Goal: Task Accomplishment & Management: Complete application form

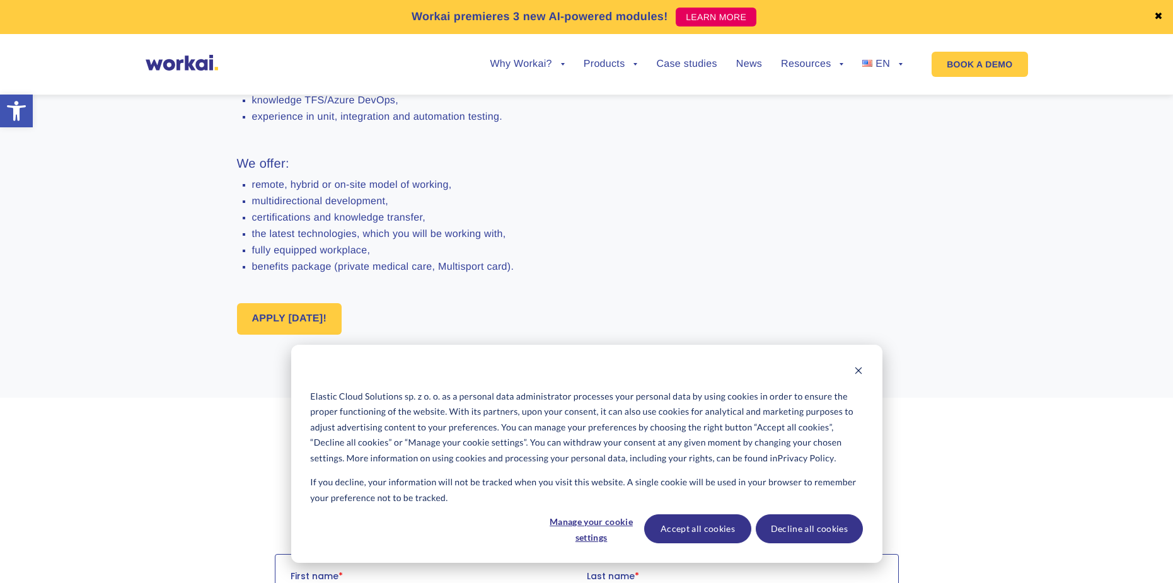
scroll to position [819, 0]
drag, startPoint x: 276, startPoint y: 212, endPoint x: 496, endPoint y: 210, distance: 220.0
click at [479, 214] on ul "remote, hybrid or on-site model of working, multidirectional development, certi…" at bounding box center [496, 224] width 519 height 93
click at [520, 190] on li "remote, hybrid or on-site model of working," at bounding box center [504, 183] width 504 height 11
drag, startPoint x: 241, startPoint y: 223, endPoint x: 454, endPoint y: 233, distance: 213.3
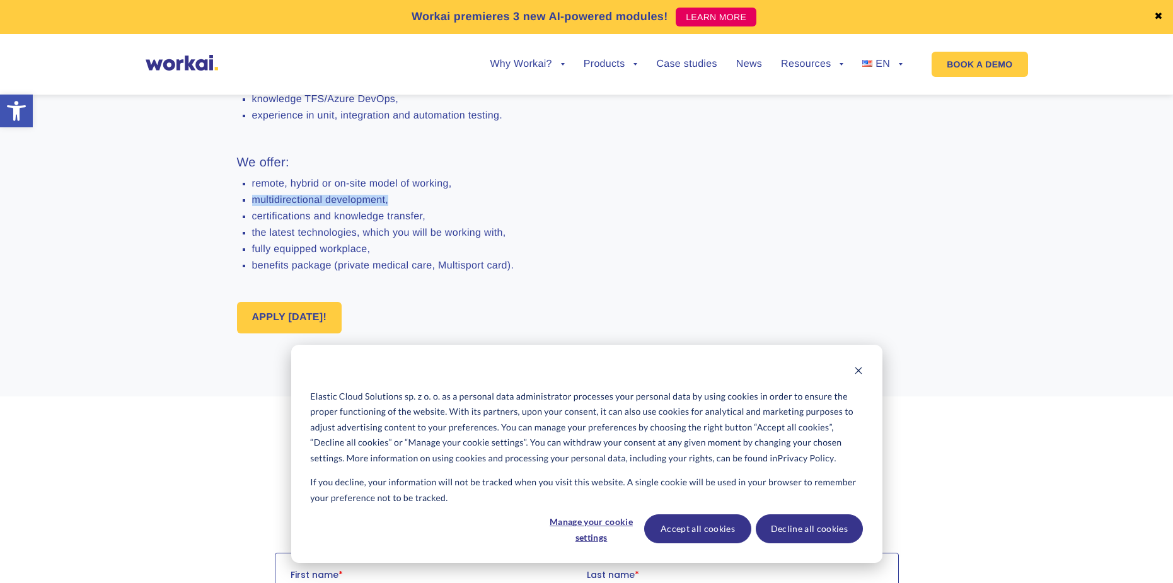
click at [453, 206] on li "multidirectional development," at bounding box center [504, 200] width 504 height 11
drag, startPoint x: 455, startPoint y: 238, endPoint x: 444, endPoint y: 239, distance: 10.8
click at [455, 238] on ul "remote, hybrid or on-site model of working, multidirectional development, certi…" at bounding box center [496, 224] width 519 height 93
drag, startPoint x: 686, startPoint y: 529, endPoint x: 678, endPoint y: 524, distance: 9.5
click at [686, 529] on button "Accept all cookies" at bounding box center [697, 528] width 107 height 29
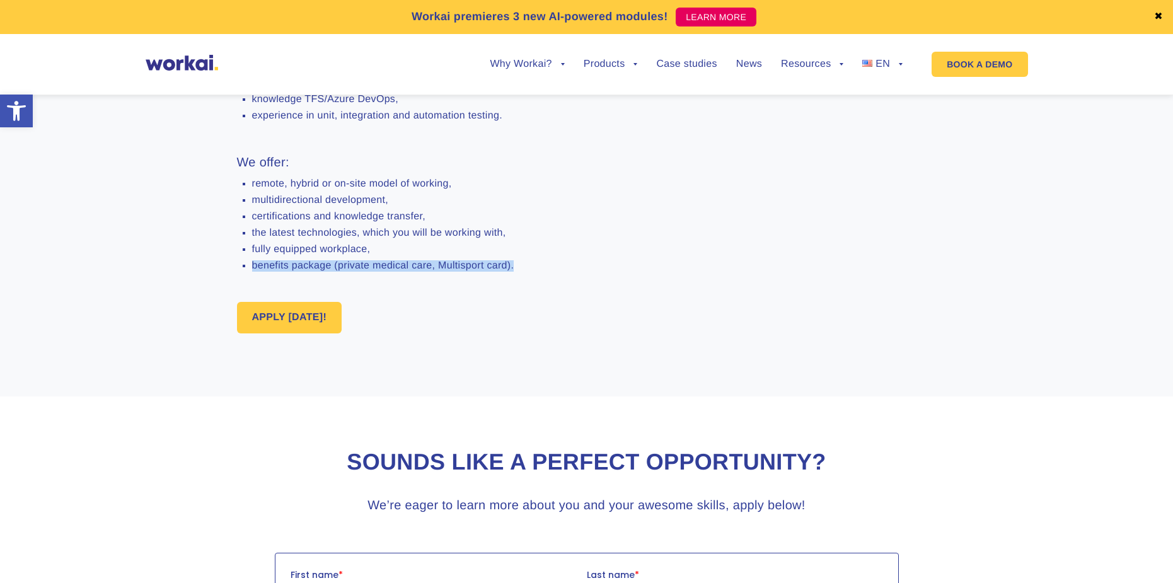
drag, startPoint x: 248, startPoint y: 291, endPoint x: 556, endPoint y: 285, distance: 308.9
click at [556, 272] on ul "remote, hybrid or on-site model of working, multidirectional development, certi…" at bounding box center [496, 224] width 519 height 93
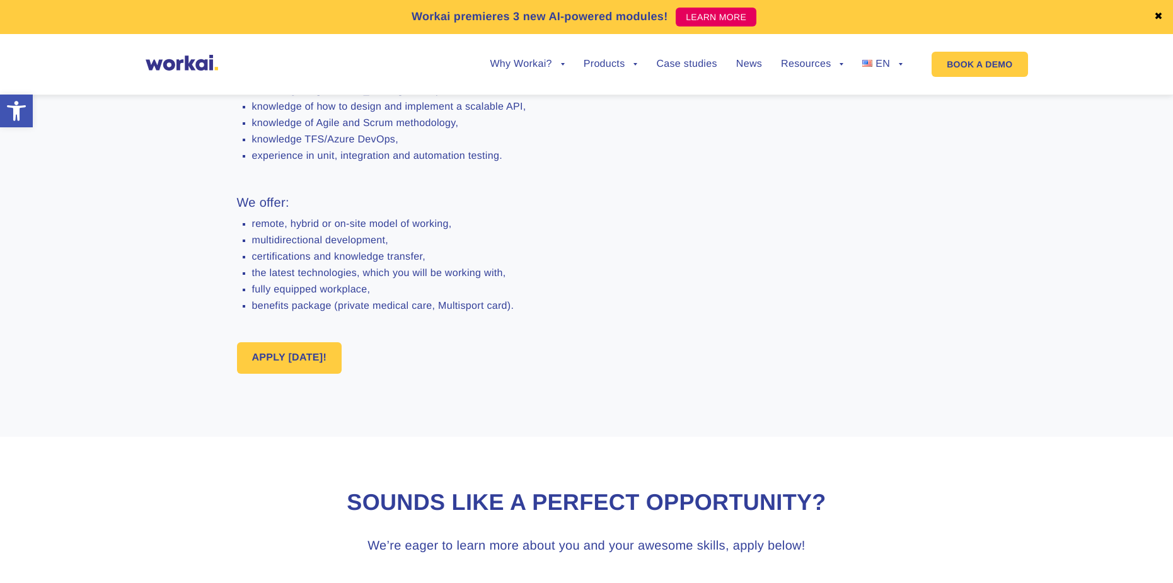
scroll to position [756, 0]
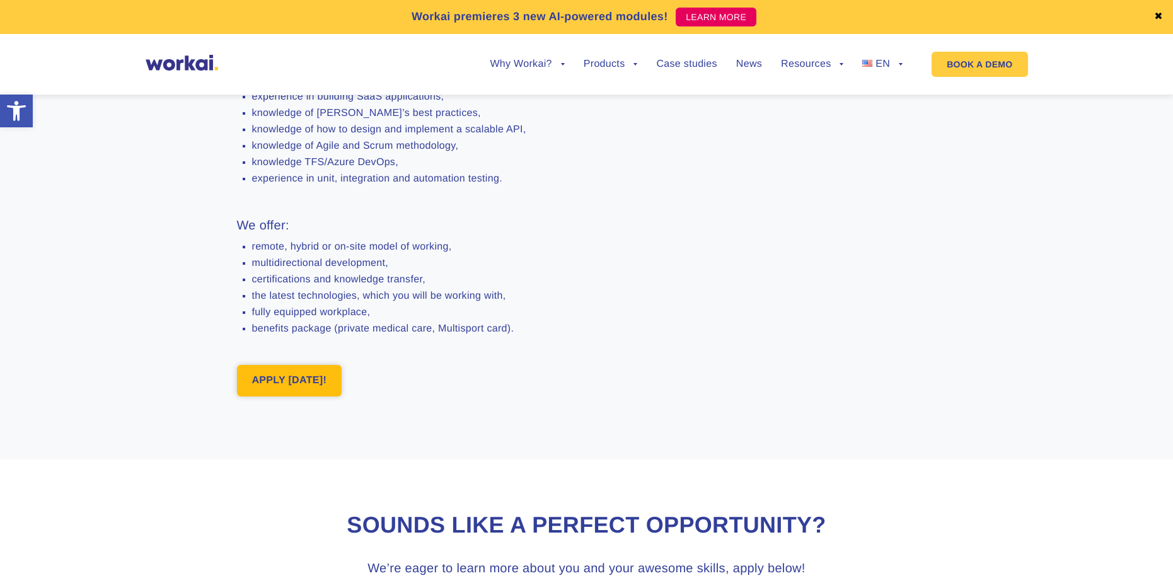
click at [290, 396] on link "APPLY [DATE]!" at bounding box center [289, 381] width 105 height 32
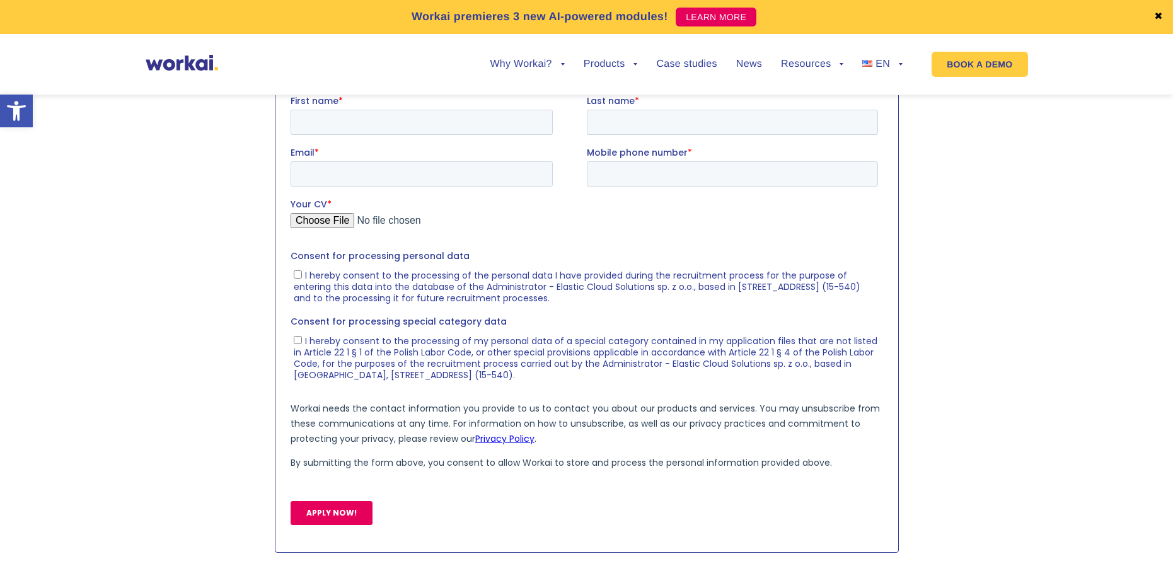
scroll to position [1356, 0]
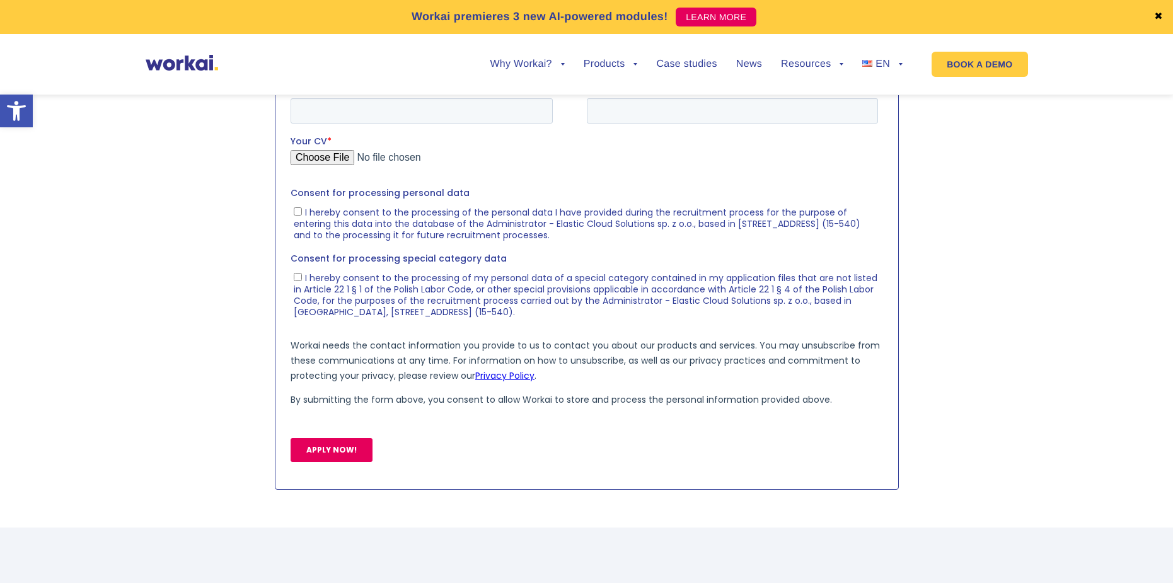
click at [297, 207] on input "I hereby consent to the processing of the personal data I have provided during …" at bounding box center [297, 211] width 8 height 8
checkbox input "true"
click at [296, 279] on input "I hereby consent to the processing of my personal data of a special category co…" at bounding box center [297, 276] width 8 height 8
checkbox input "true"
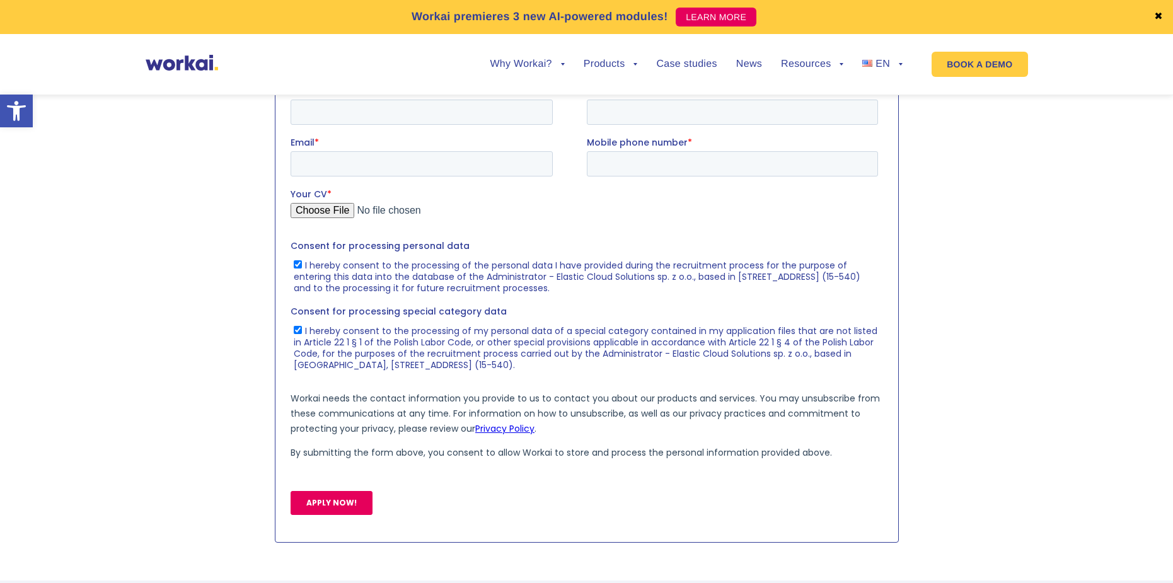
scroll to position [1230, 0]
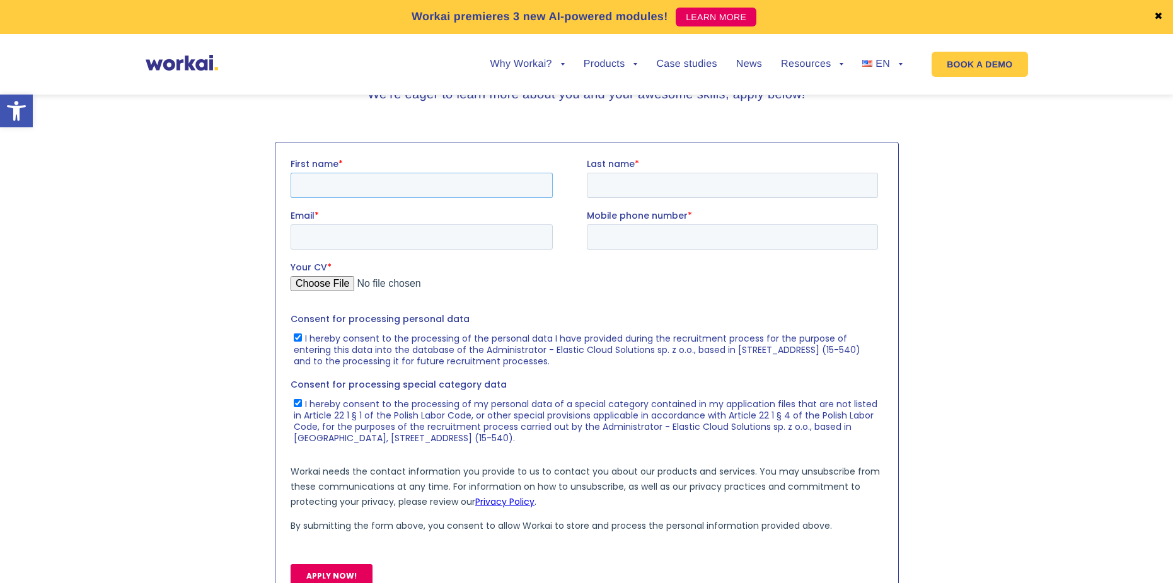
click at [322, 175] on input "First name *" at bounding box center [421, 184] width 262 height 25
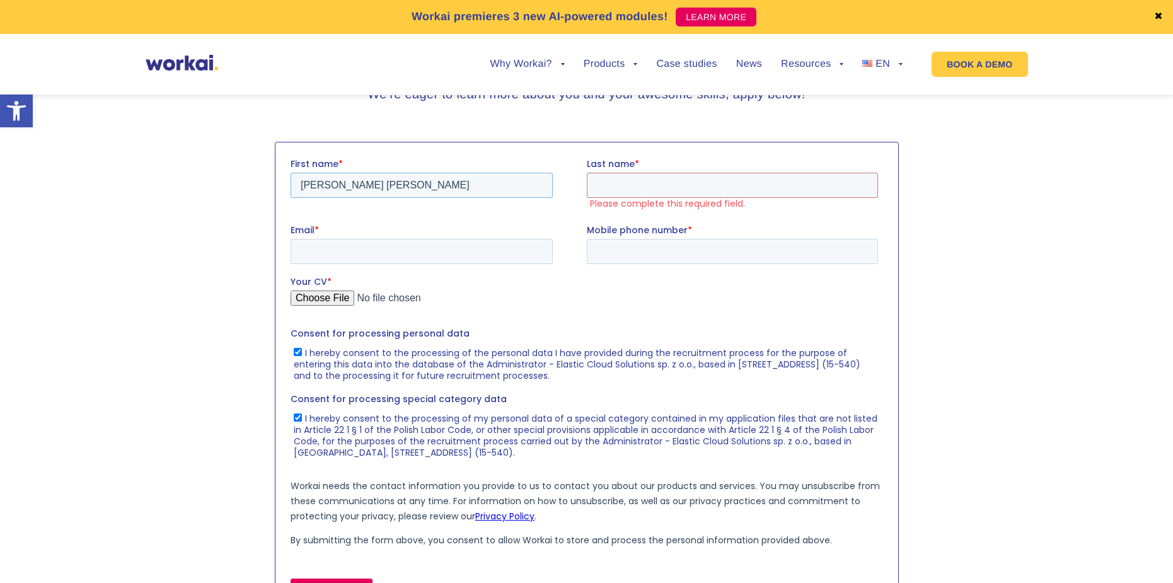
drag, startPoint x: 357, startPoint y: 184, endPoint x: 435, endPoint y: 183, distance: 78.2
click at [435, 183] on input "[PERSON_NAME] [PERSON_NAME]" at bounding box center [421, 184] width 262 height 25
type input "[PERSON_NAME]"
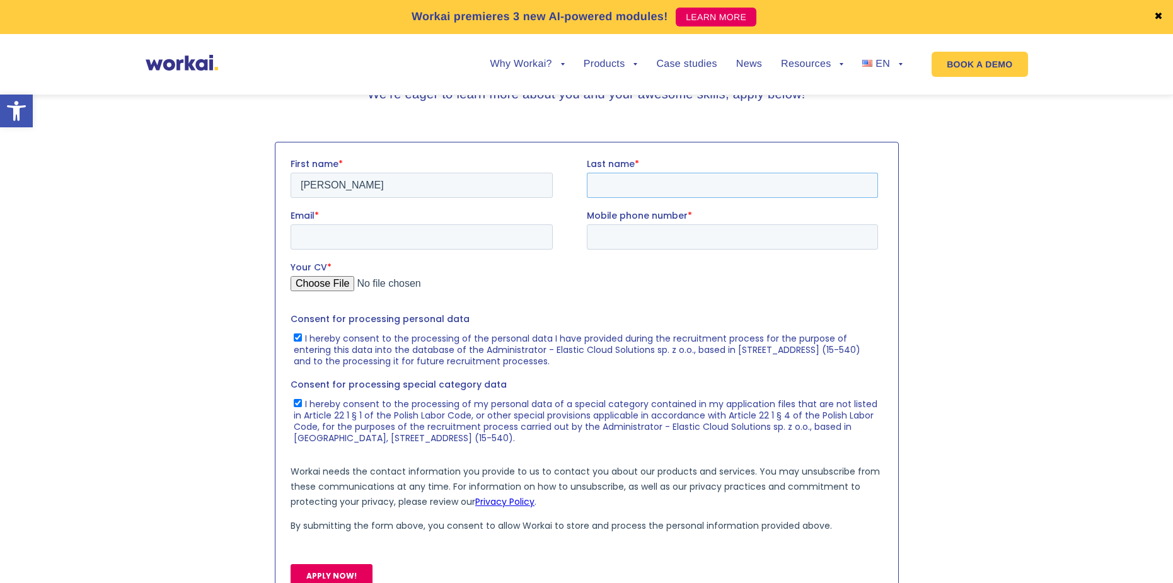
click at [632, 177] on input "Last name *" at bounding box center [731, 184] width 291 height 25
paste input "[PERSON_NAME]"
type input "[PERSON_NAME]"
click at [337, 229] on input "Email *" at bounding box center [421, 236] width 262 height 25
type input "[PERSON_NAME][EMAIL_ADDRESS][DOMAIN_NAME]"
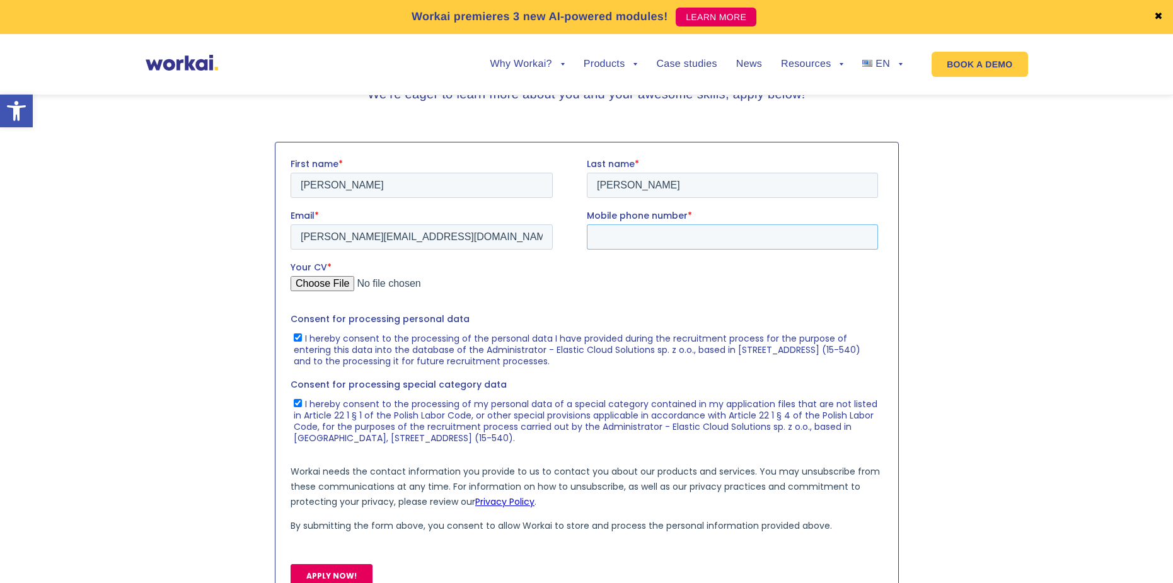
click at [696, 232] on input "Mobile phone number *" at bounding box center [731, 236] width 291 height 25
type input "[PHONE_NUMBER]"
click at [326, 278] on input "Your CV *" at bounding box center [583, 287] width 587 height 25
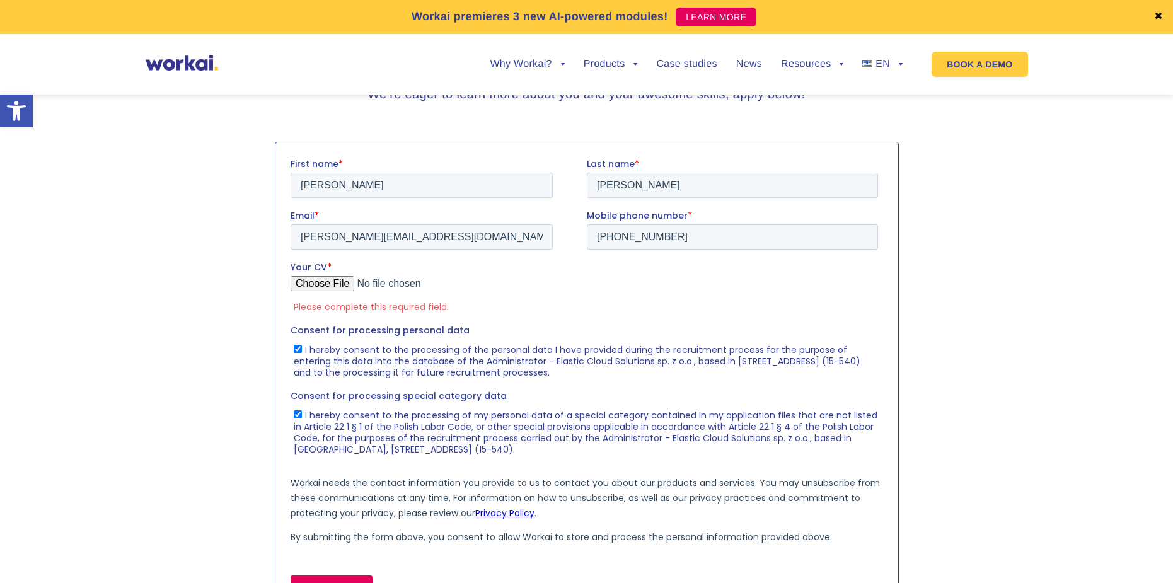
type input "C:\fakepath\CV_Joao_Vinicius_Mota_Silva_EN.pdf"
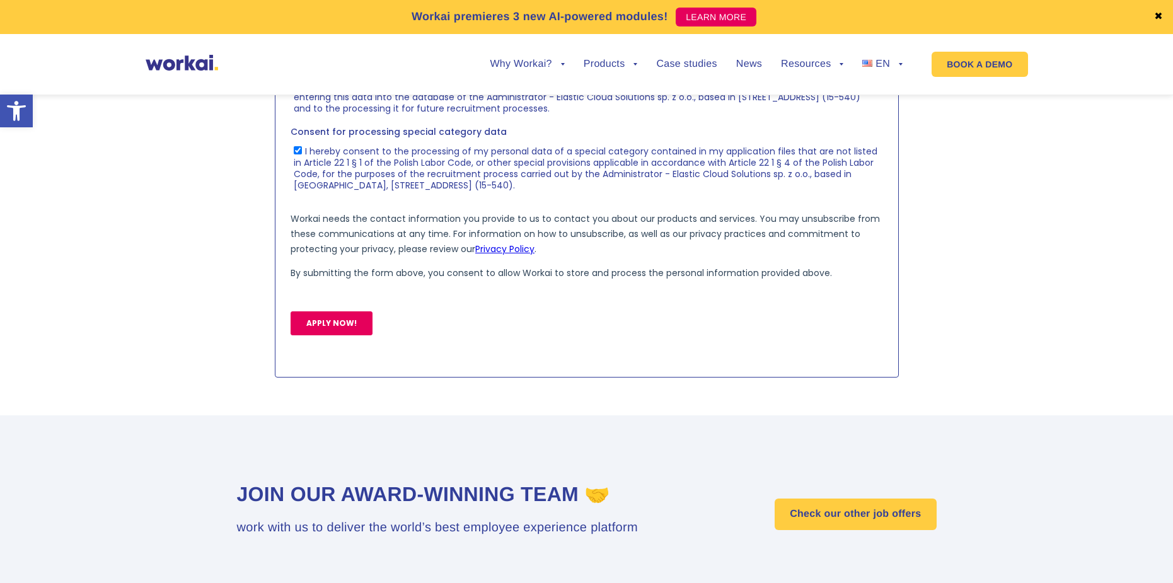
scroll to position [1482, 0]
click at [341, 325] on input "APPLY NOW!" at bounding box center [331, 324] width 82 height 24
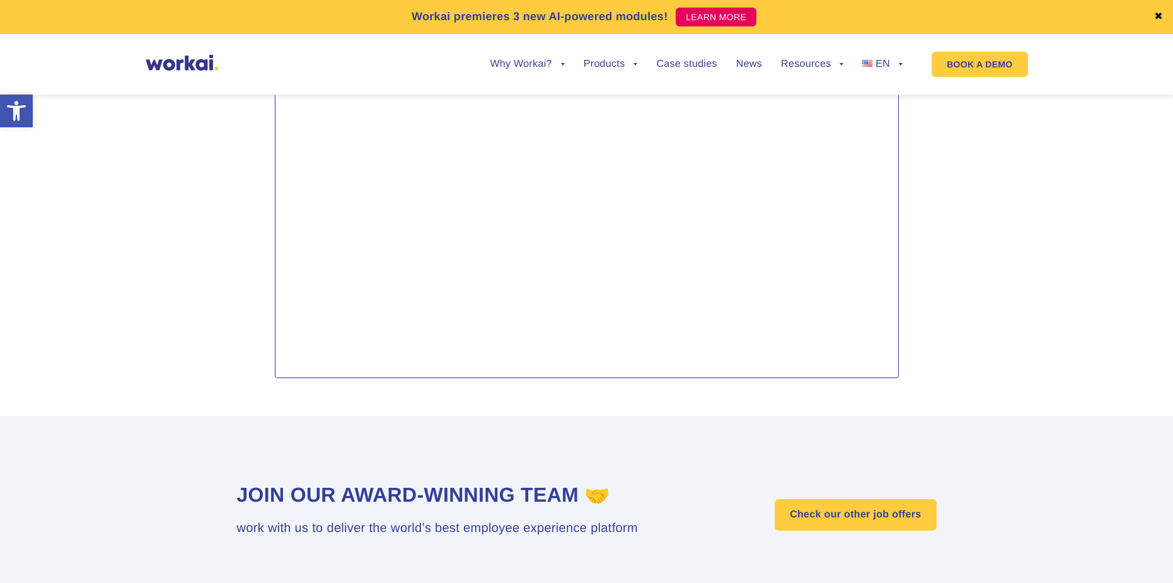
scroll to position [1230, 0]
